Goal: Check status: Check status

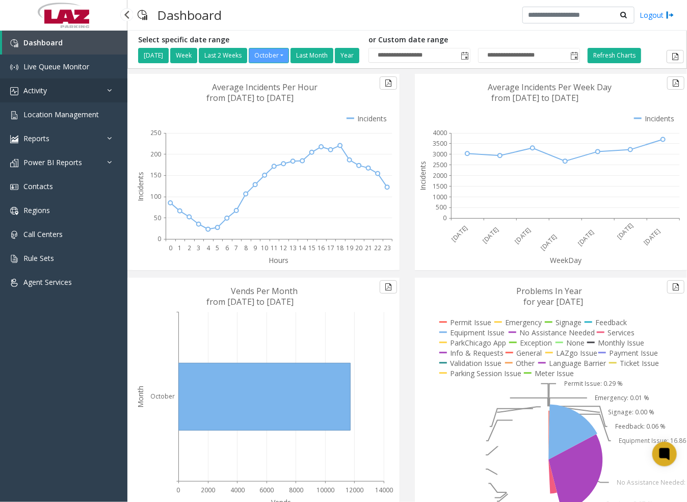
click at [42, 88] on span "Activity" at bounding box center [34, 91] width 23 height 10
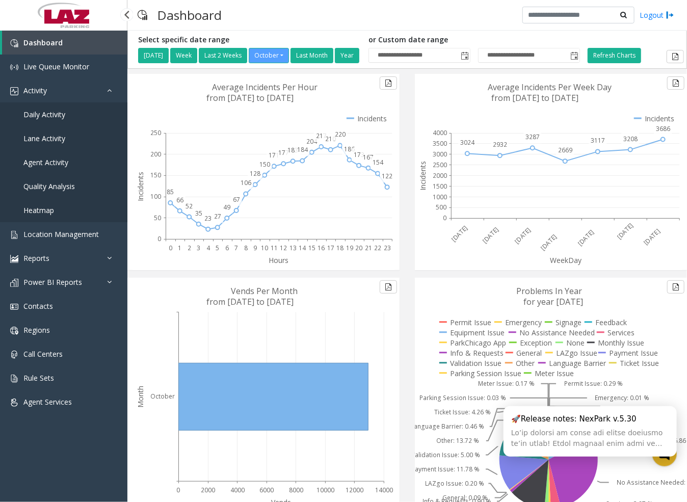
click at [38, 111] on span "Daily Activity" at bounding box center [44, 115] width 42 height 10
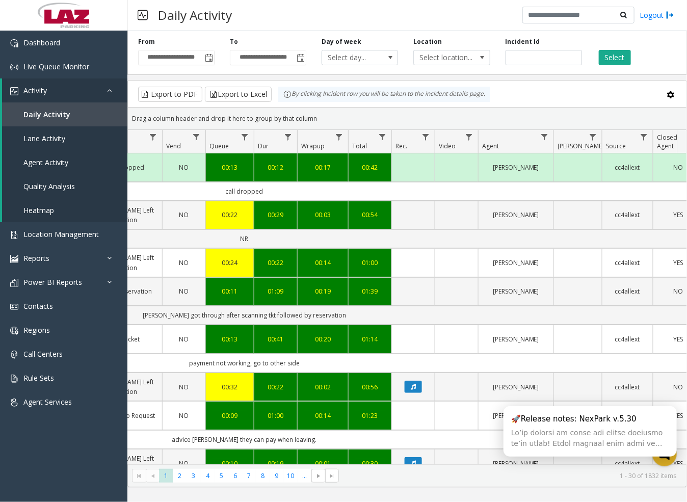
scroll to position [0, 386]
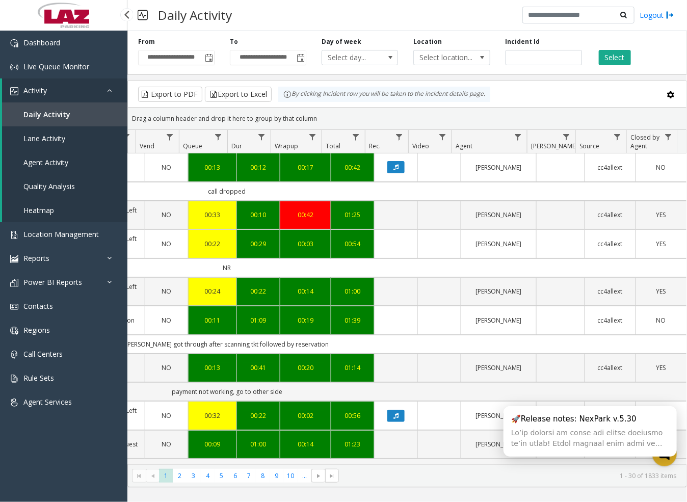
click at [50, 160] on span "Agent Activity" at bounding box center [45, 163] width 45 height 10
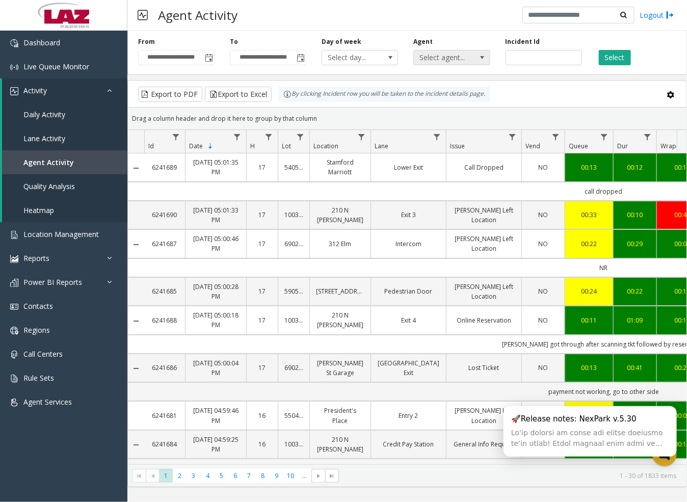
click at [450, 62] on span "Select agent..." at bounding box center [444, 57] width 61 height 14
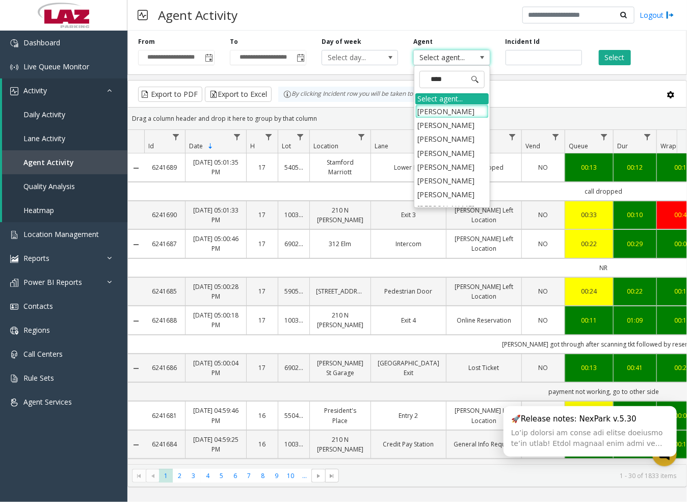
type input "*****"
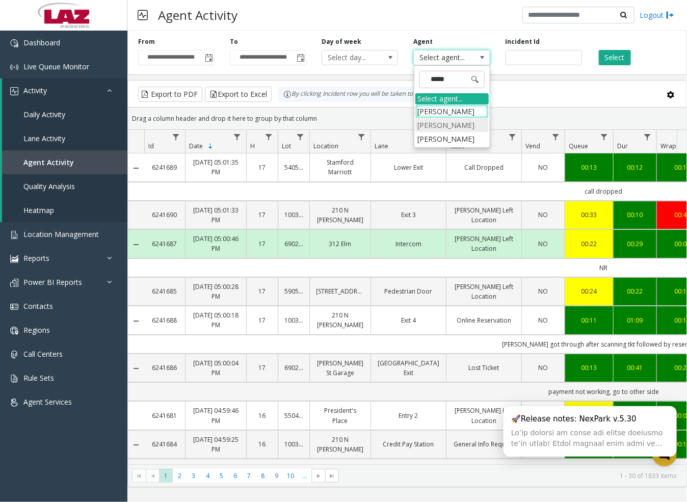
click at [466, 125] on li "[PERSON_NAME]" at bounding box center [452, 125] width 73 height 14
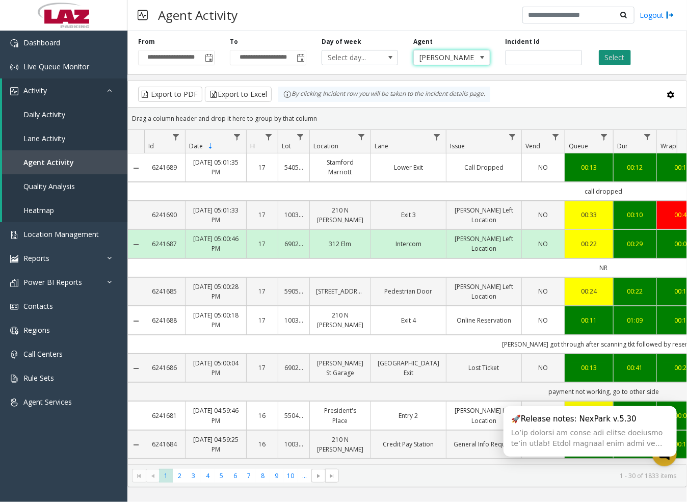
click at [622, 54] on button "Select" at bounding box center [615, 57] width 32 height 15
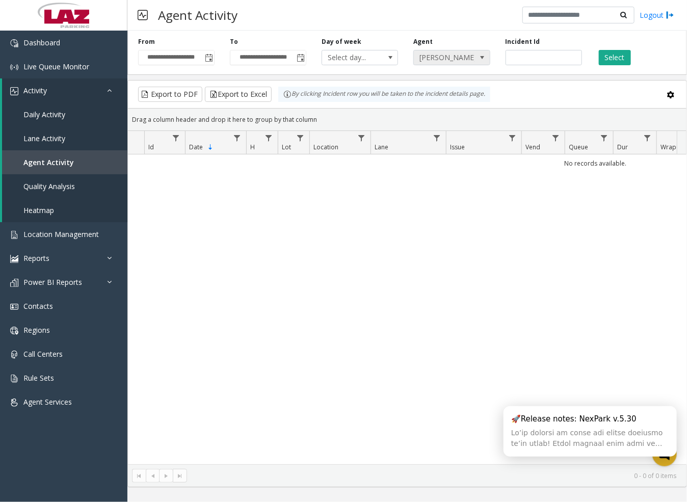
click at [457, 59] on span "[PERSON_NAME]" at bounding box center [444, 57] width 61 height 14
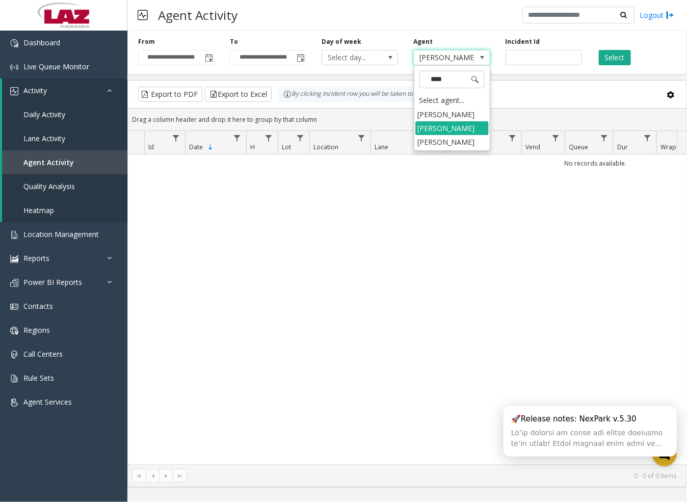
type input "*****"
click at [444, 138] on li "[PERSON_NAME]" at bounding box center [452, 142] width 73 height 14
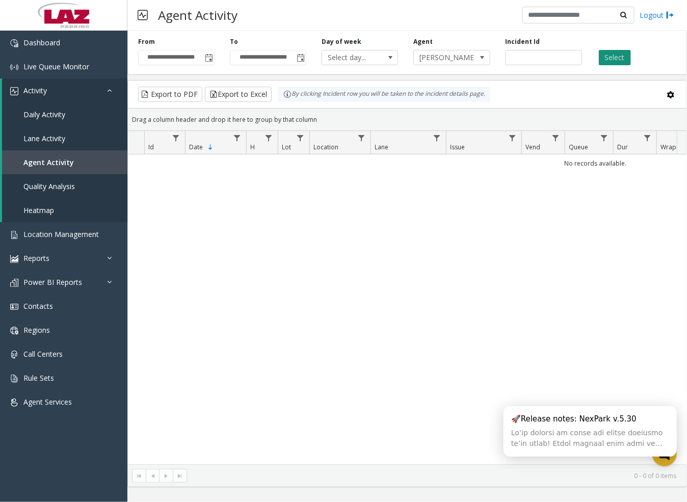
click at [612, 58] on button "Select" at bounding box center [615, 57] width 32 height 15
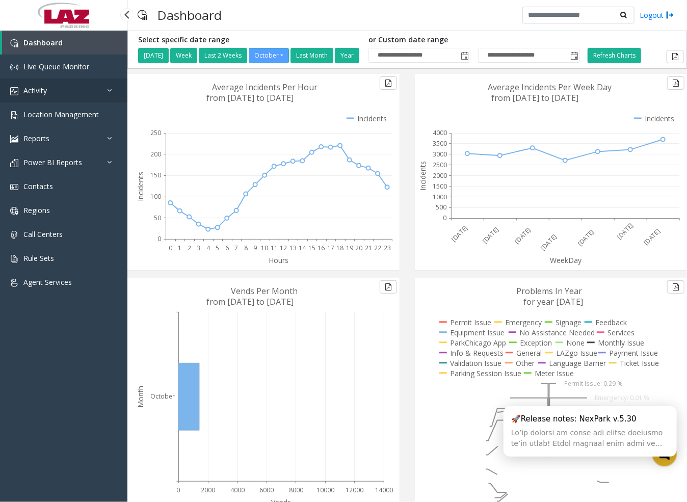
click at [57, 87] on link "Activity" at bounding box center [63, 91] width 127 height 24
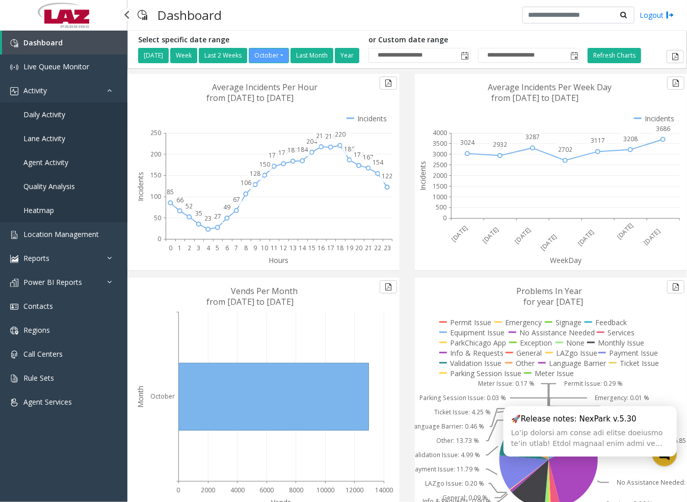
click at [61, 117] on span "Daily Activity" at bounding box center [44, 115] width 42 height 10
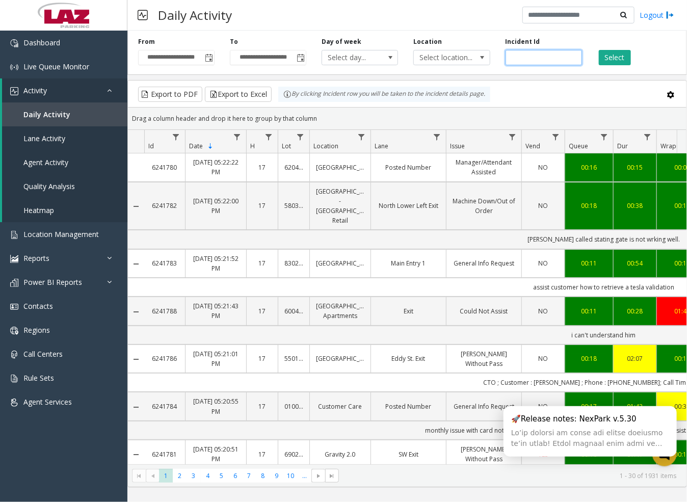
click at [535, 59] on input "number" at bounding box center [544, 57] width 76 height 15
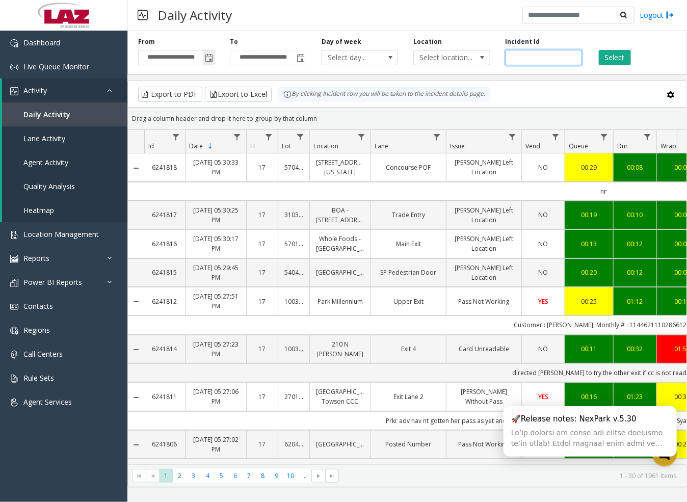
click at [212, 59] on span "Toggle popup" at bounding box center [209, 58] width 8 height 8
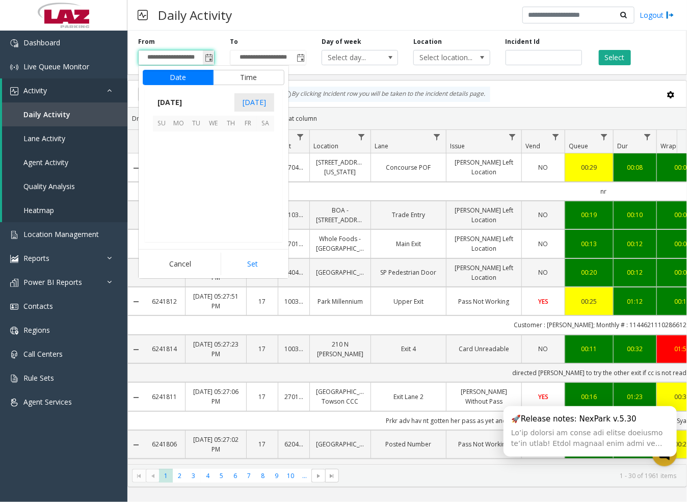
scroll to position [183090, 0]
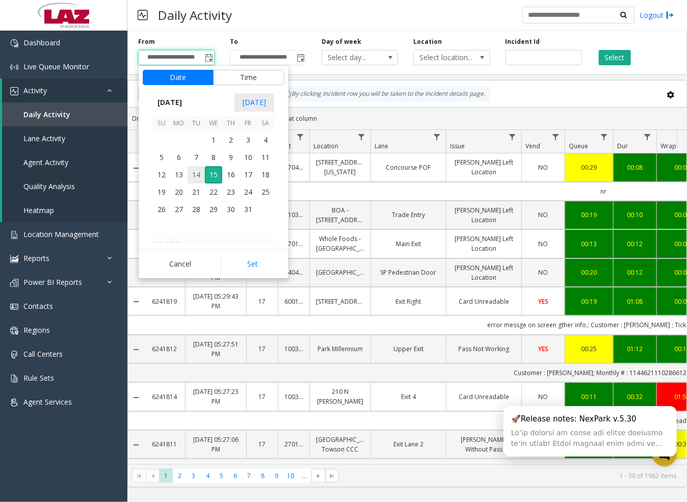
click at [200, 174] on span "14" at bounding box center [196, 174] width 17 height 17
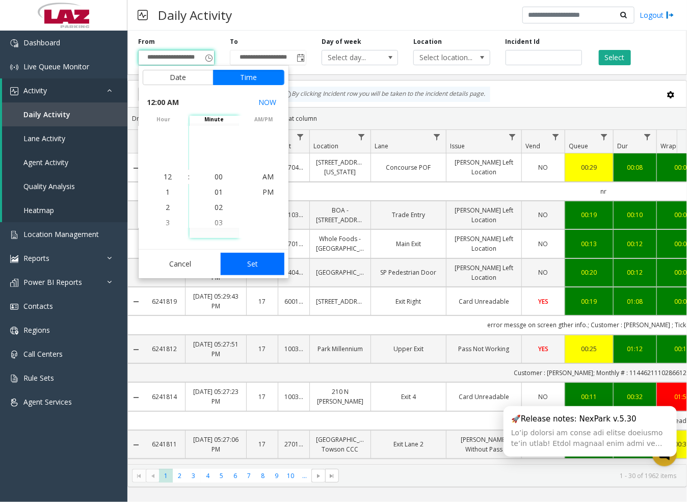
click at [267, 264] on button "Set" at bounding box center [253, 264] width 64 height 22
type input "**********"
